Goal: Answer question/provide support: Share knowledge or assist other users

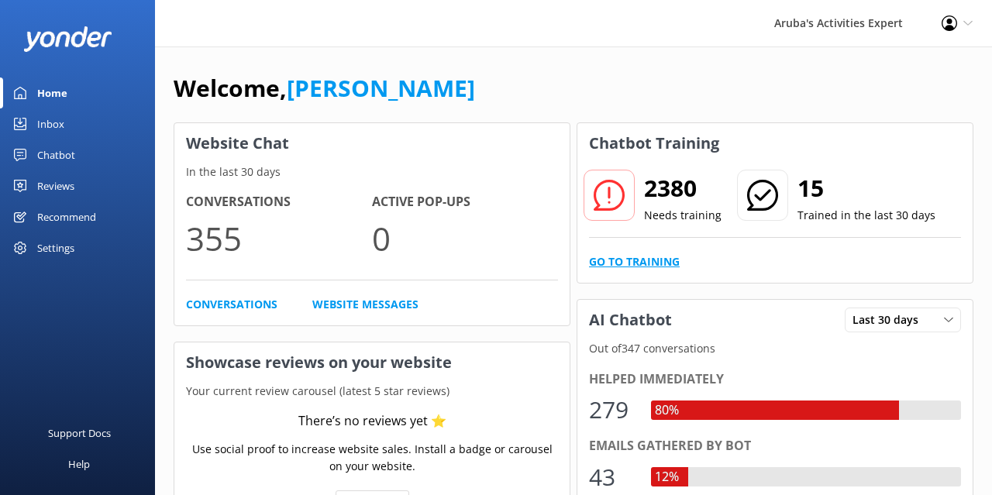
click at [641, 260] on link "Go to Training" at bounding box center [634, 261] width 91 height 17
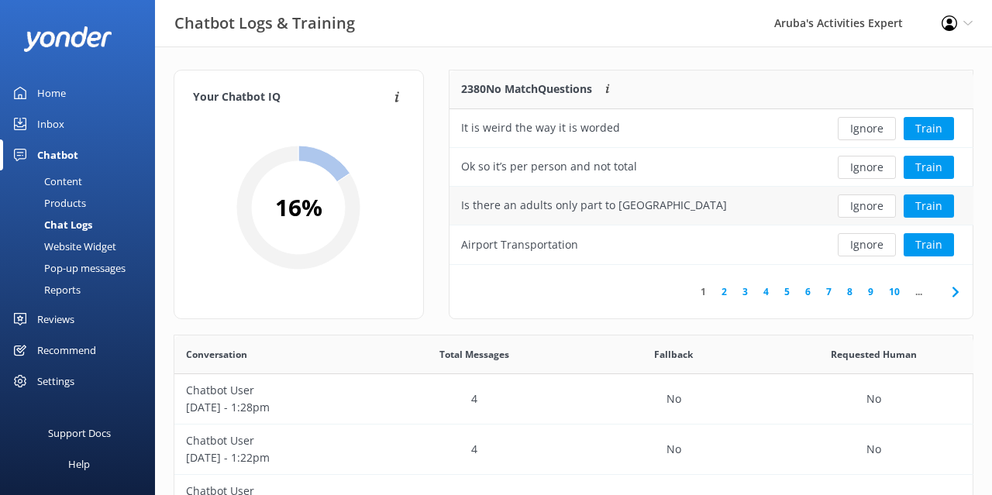
click at [656, 201] on div "Is there an adults only part to [GEOGRAPHIC_DATA]" at bounding box center [594, 205] width 266 height 17
click at [656, 204] on div "Is there an adults only part to [GEOGRAPHIC_DATA]" at bounding box center [594, 205] width 266 height 17
click at [924, 205] on button "Train" at bounding box center [928, 205] width 50 height 23
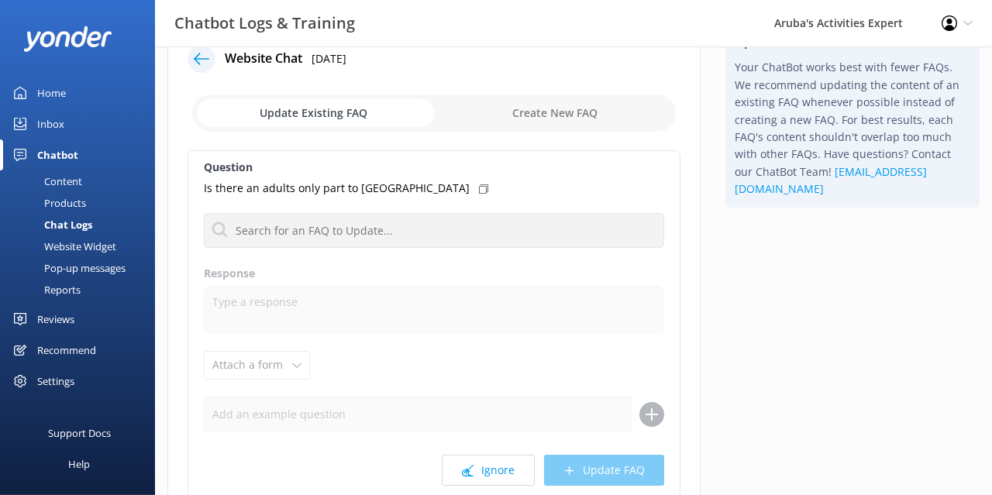
scroll to position [46, 0]
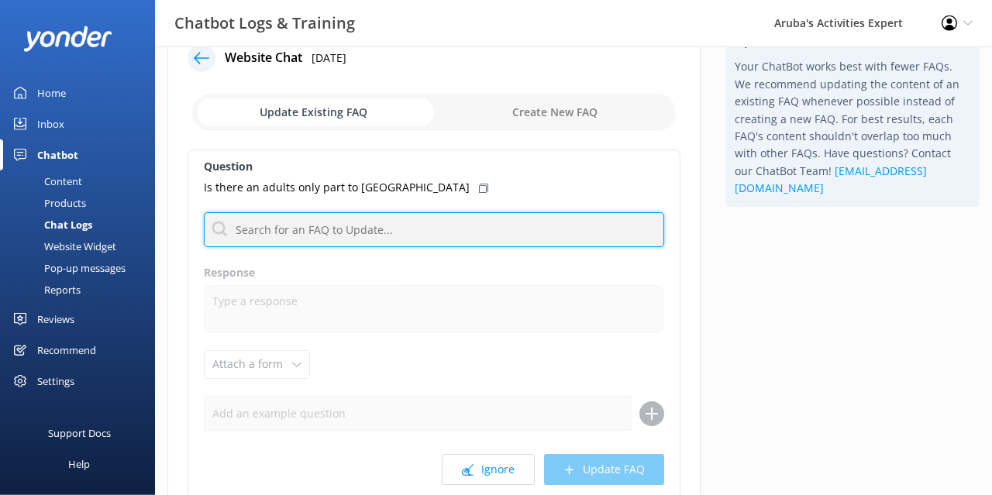
click at [458, 232] on input "text" at bounding box center [434, 229] width 460 height 35
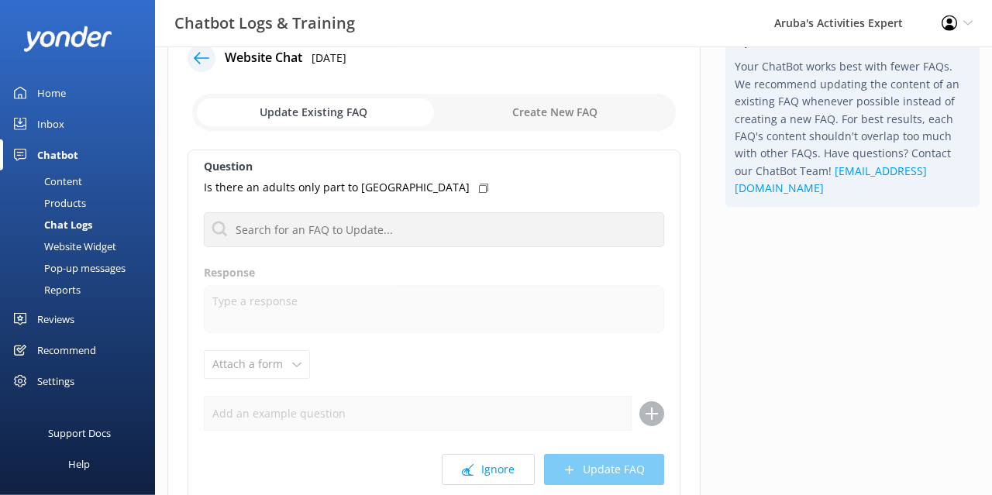
click at [305, 115] on input "checkbox" at bounding box center [433, 112] width 483 height 37
checkbox input "true"
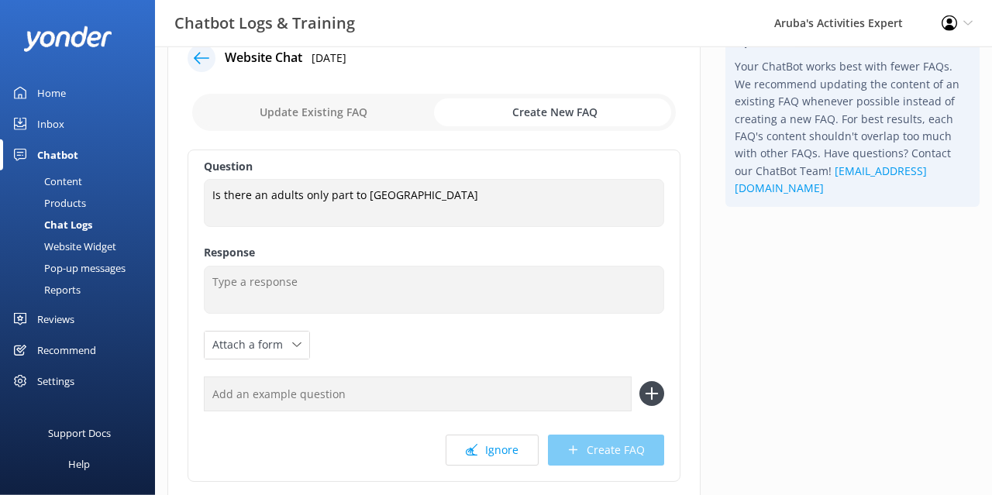
click at [61, 83] on div "Home" at bounding box center [51, 92] width 29 height 31
